Goal: Use online tool/utility: Utilize a website feature to perform a specific function

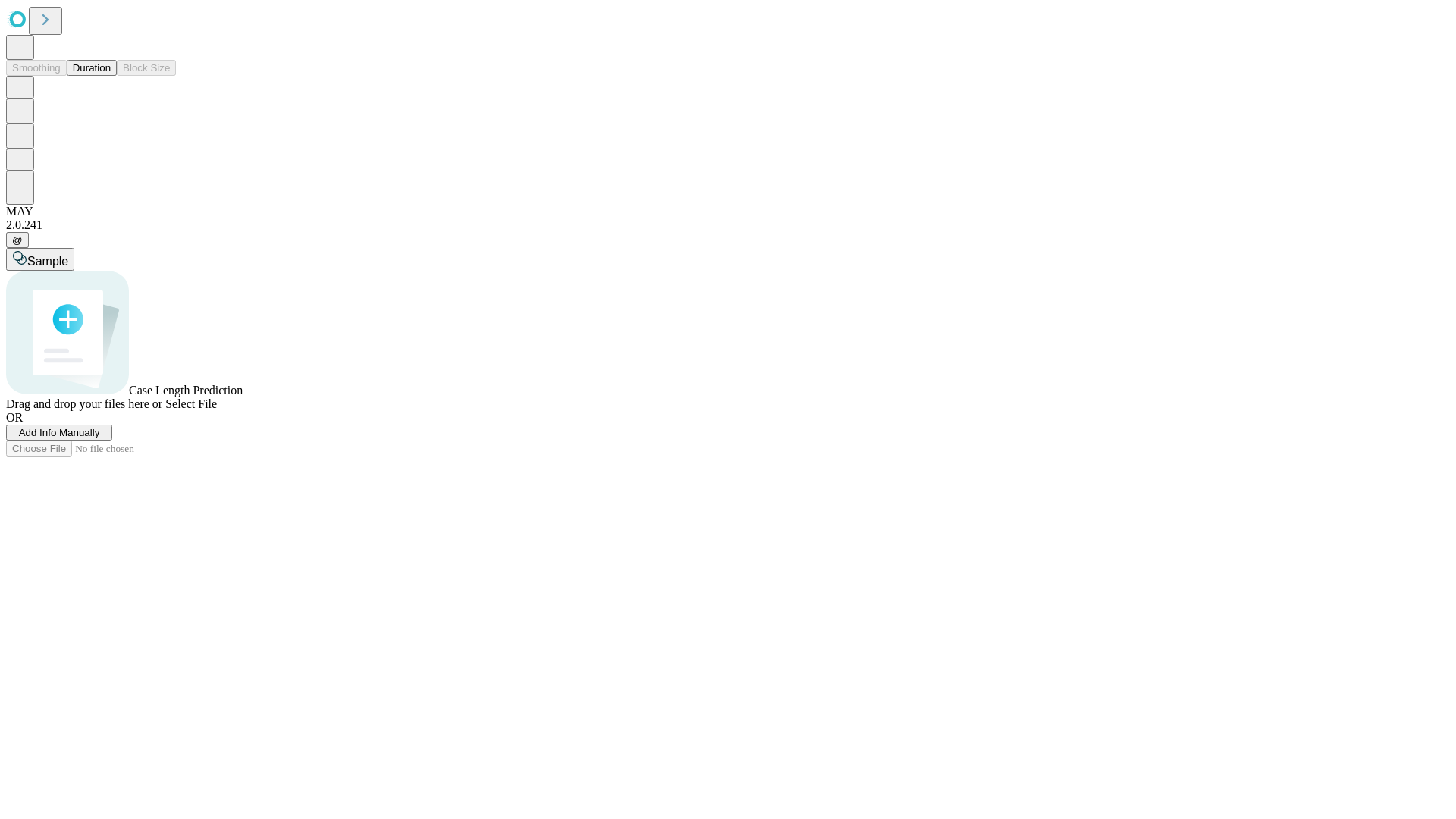
click at [111, 76] on button "Duration" at bounding box center [91, 68] width 50 height 16
click at [100, 438] on span "Add Info Manually" at bounding box center [59, 432] width 81 height 11
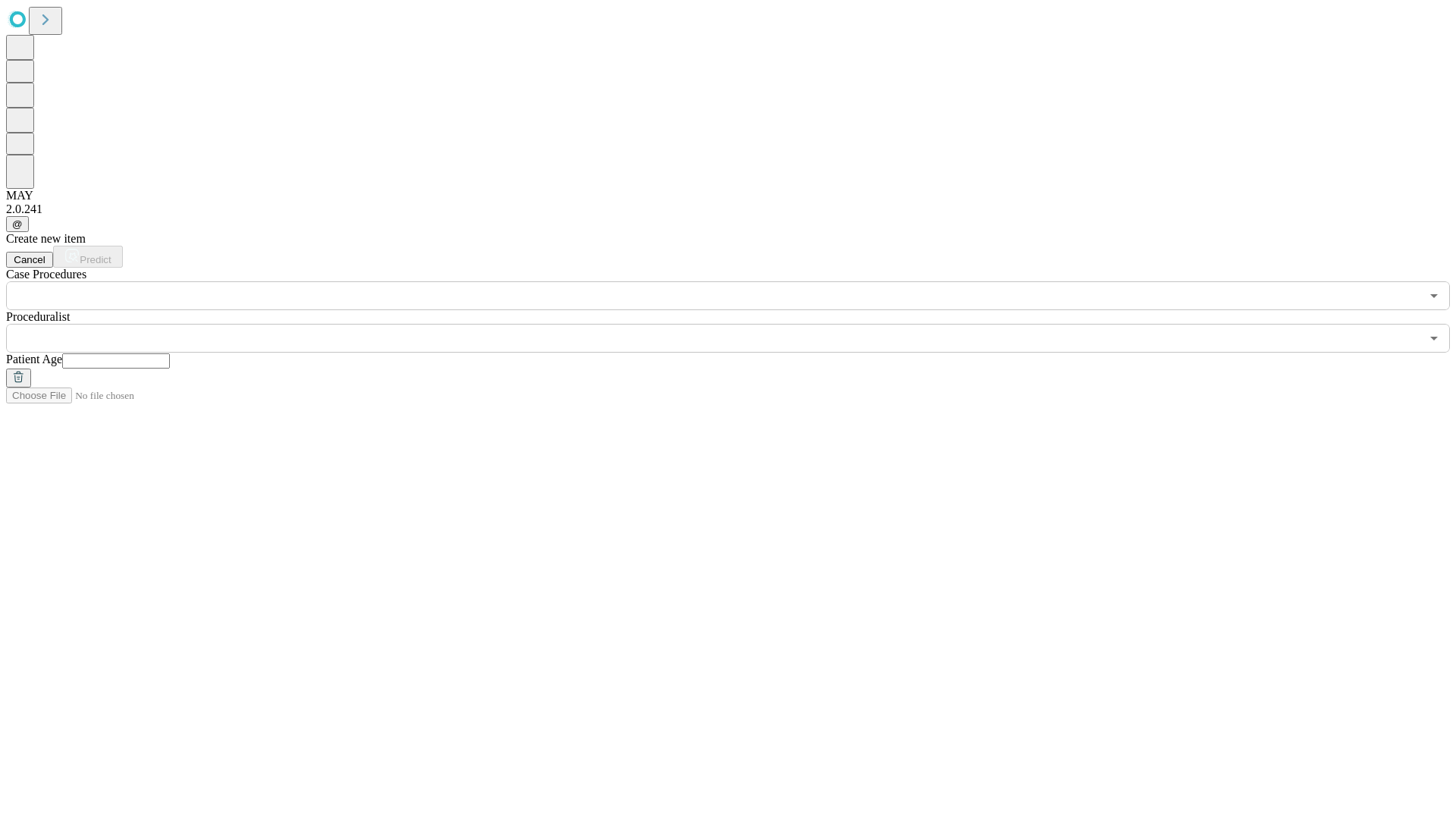
click at [170, 353] on input "text" at bounding box center [116, 360] width 108 height 15
type input "**"
click at [739, 324] on input "text" at bounding box center [713, 338] width 1415 height 28
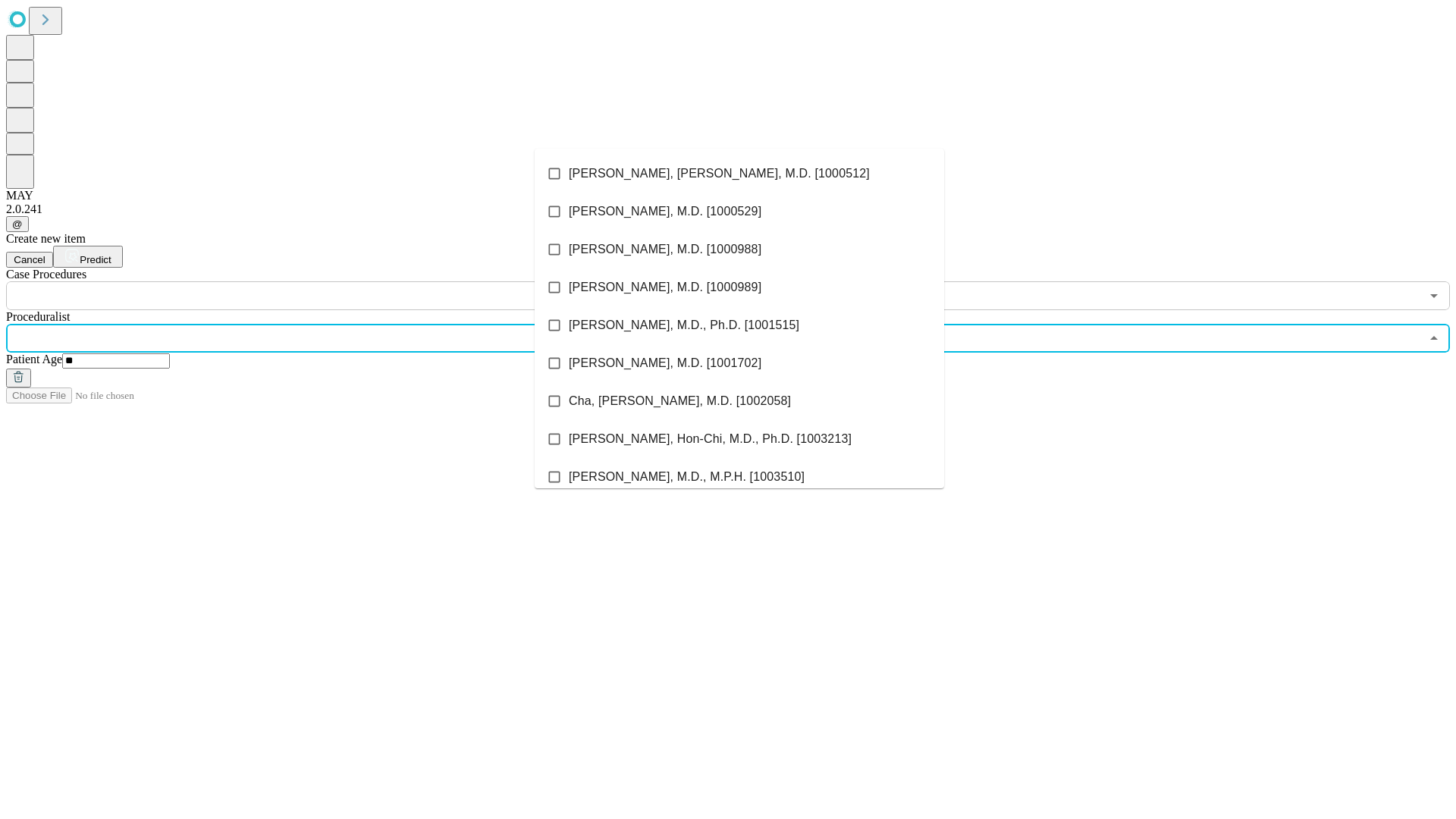
click at [739, 174] on li "[PERSON_NAME], [PERSON_NAME], M.D. [1000512]" at bounding box center [739, 174] width 410 height 38
click at [319, 281] on input "text" at bounding box center [713, 296] width 1415 height 28
